Goal: Task Accomplishment & Management: Use online tool/utility

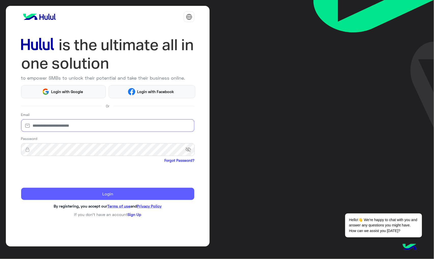
type input "**********"
click at [54, 199] on button "Login" at bounding box center [108, 194] width 174 height 12
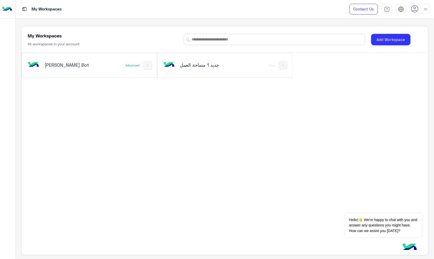
click at [53, 62] on h5 "[PERSON_NAME] Bot" at bounding box center [67, 65] width 45 height 6
